Goal: Task Accomplishment & Management: Use online tool/utility

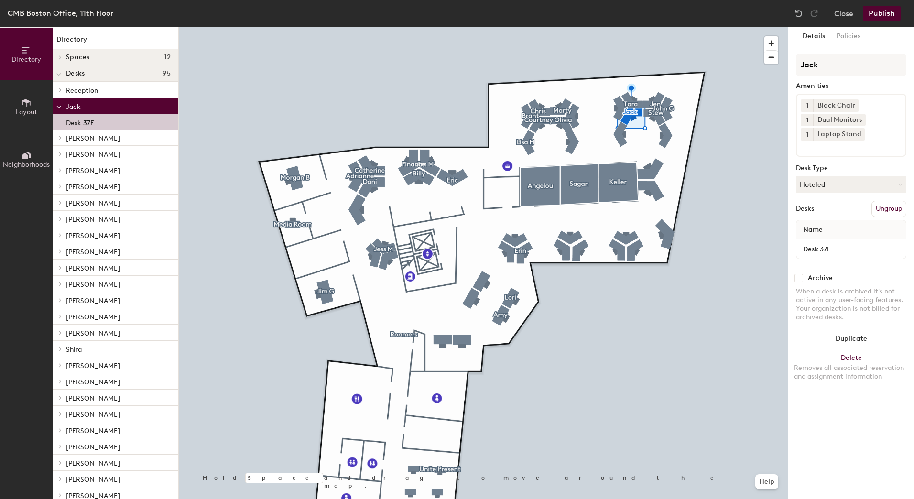
click at [904, 207] on button "Ungroup" at bounding box center [888, 209] width 35 height 16
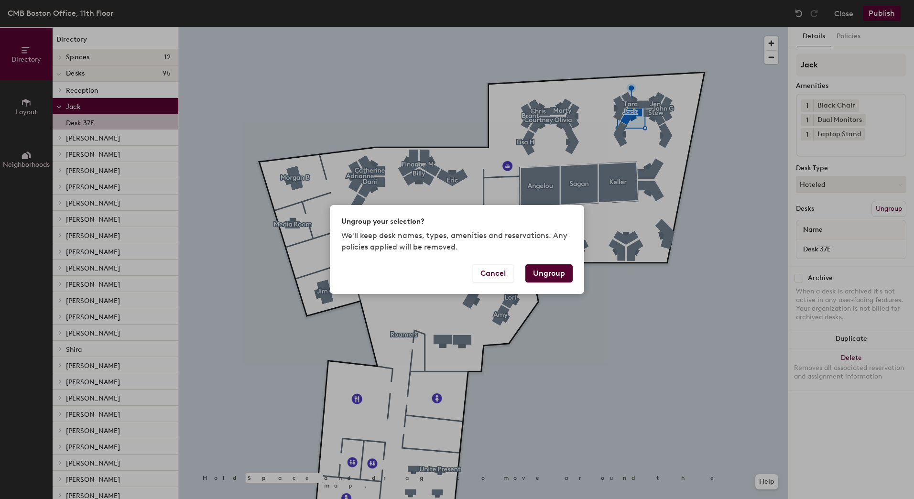
click at [557, 260] on div "Ungroup your selection? We'll keep desk names, types, amenities and reservation…" at bounding box center [457, 234] width 254 height 59
click at [555, 269] on button "Ungroup" at bounding box center [548, 273] width 47 height 18
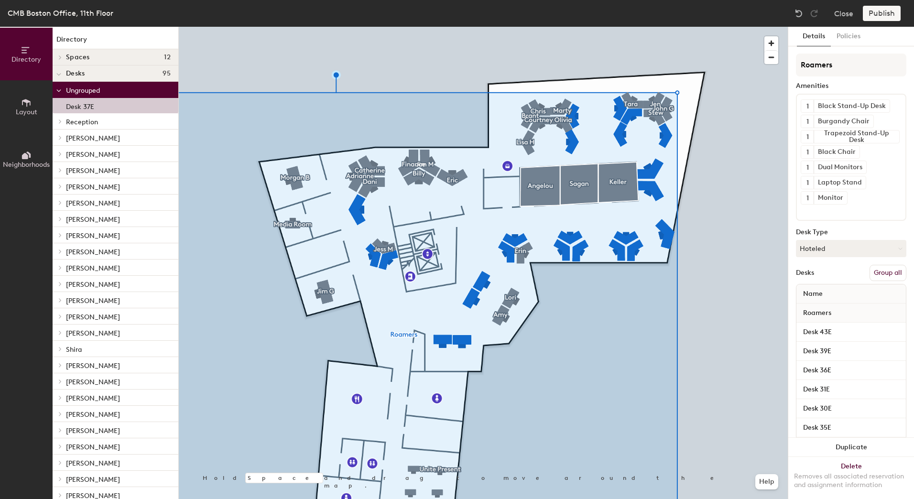
click at [884, 271] on button "Group all" at bounding box center [888, 273] width 37 height 16
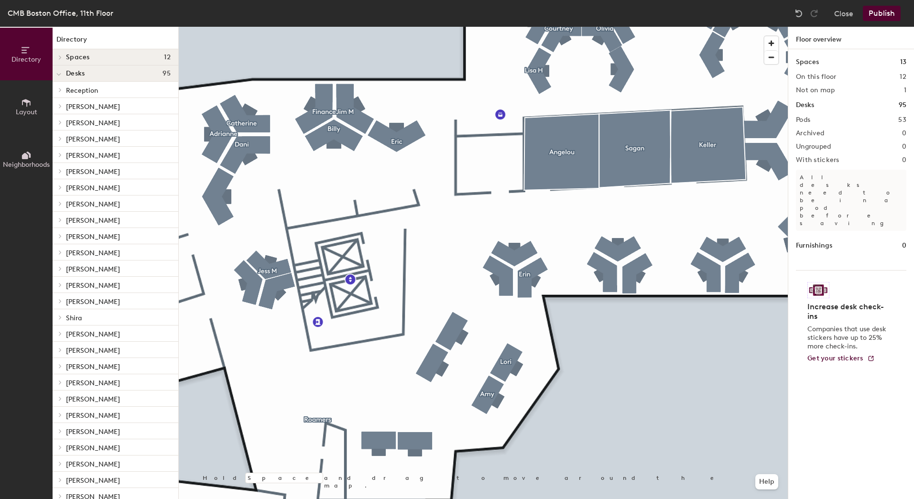
click at [368, 499] on html "Skip navigation Schedule Office People Analytics Visits Deliveries Services Man…" at bounding box center [457, 249] width 914 height 499
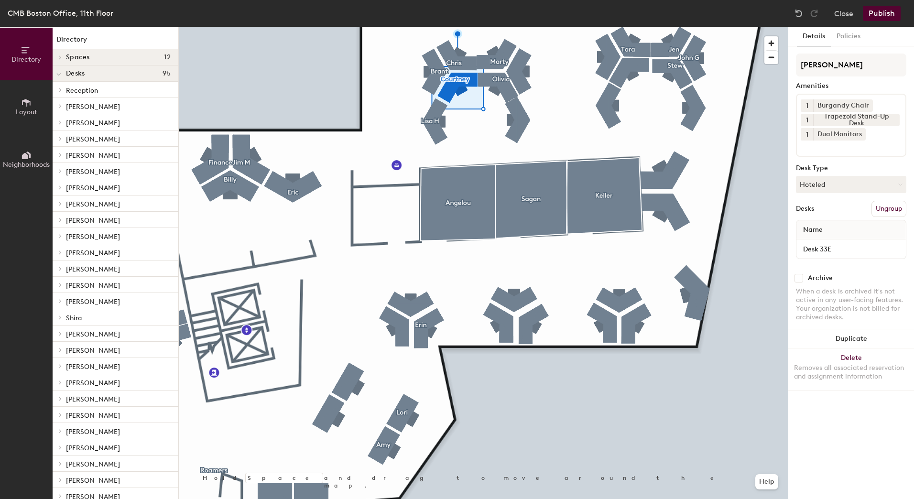
click at [895, 207] on button "Ungroup" at bounding box center [888, 209] width 35 height 16
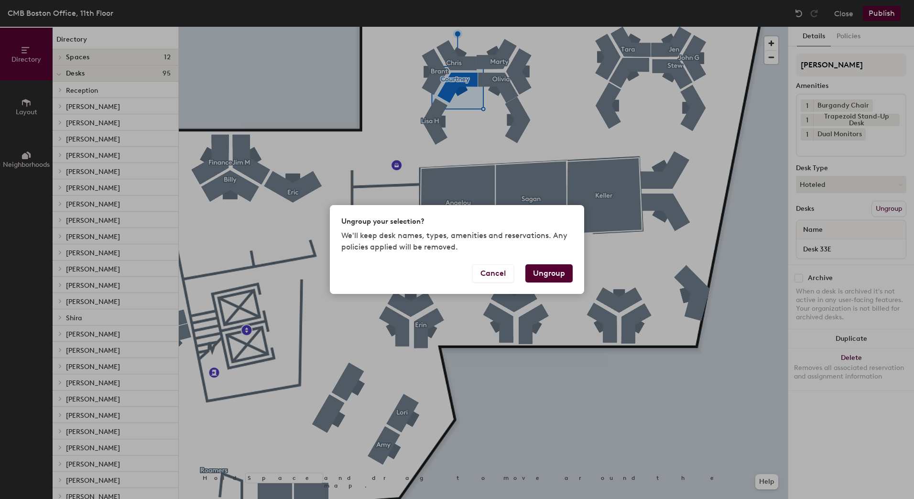
click at [546, 274] on button "Ungroup" at bounding box center [548, 273] width 47 height 18
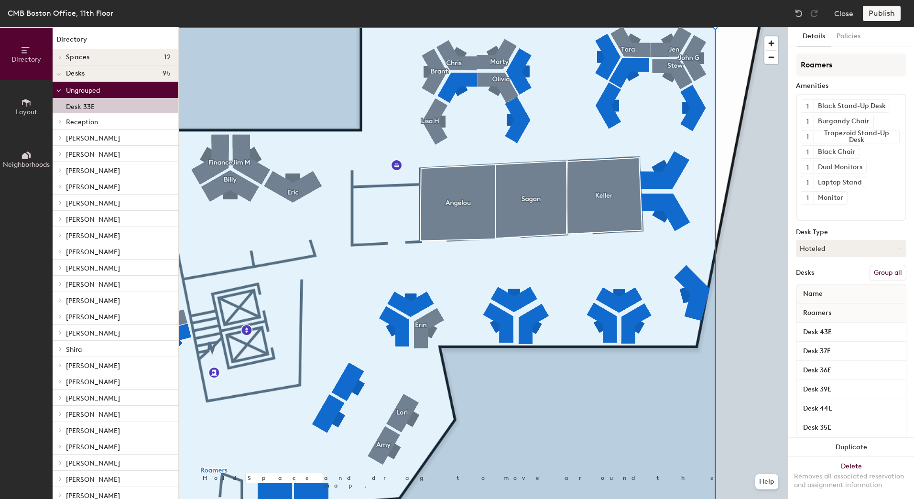
click at [876, 269] on button "Group all" at bounding box center [888, 273] width 37 height 16
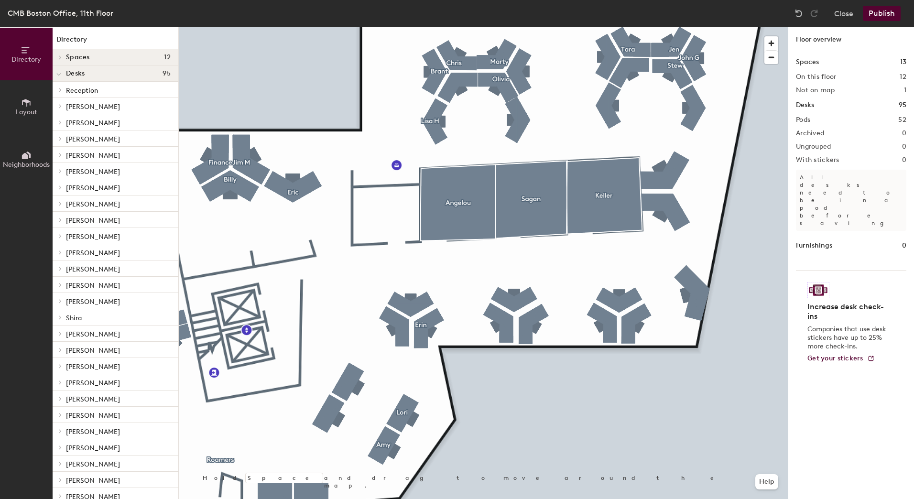
click at [882, 10] on button "Publish" at bounding box center [882, 13] width 38 height 15
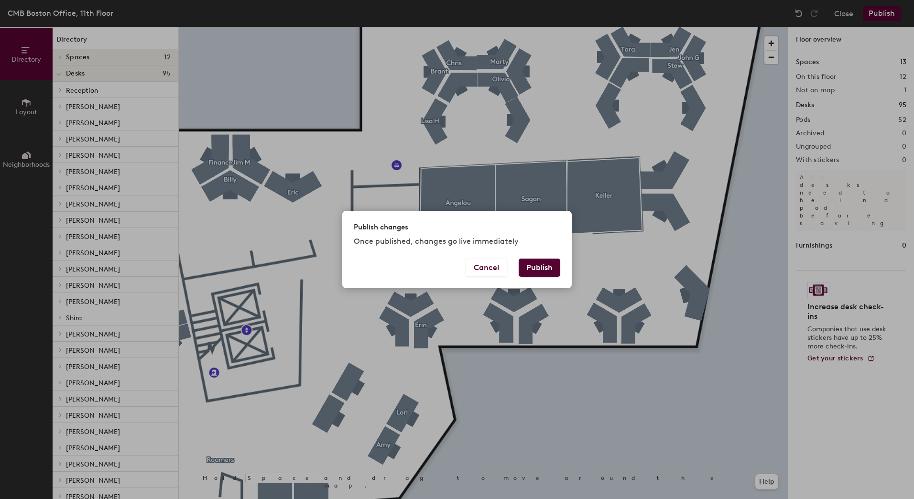
click at [550, 268] on button "Publish" at bounding box center [540, 268] width 42 height 18
